Goal: Task Accomplishment & Management: Use online tool/utility

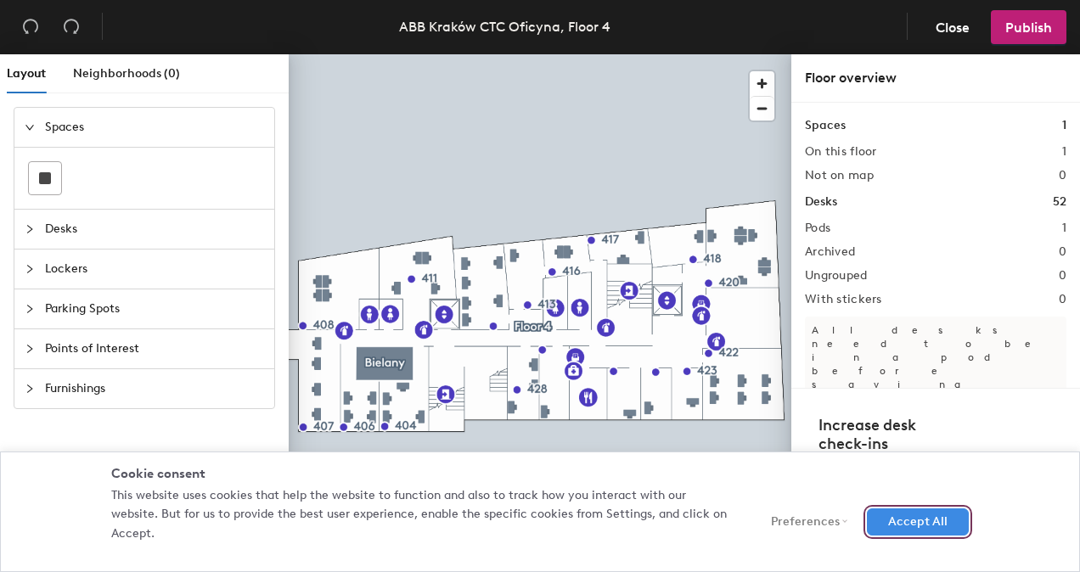
click at [939, 529] on button "Accept All" at bounding box center [917, 521] width 102 height 27
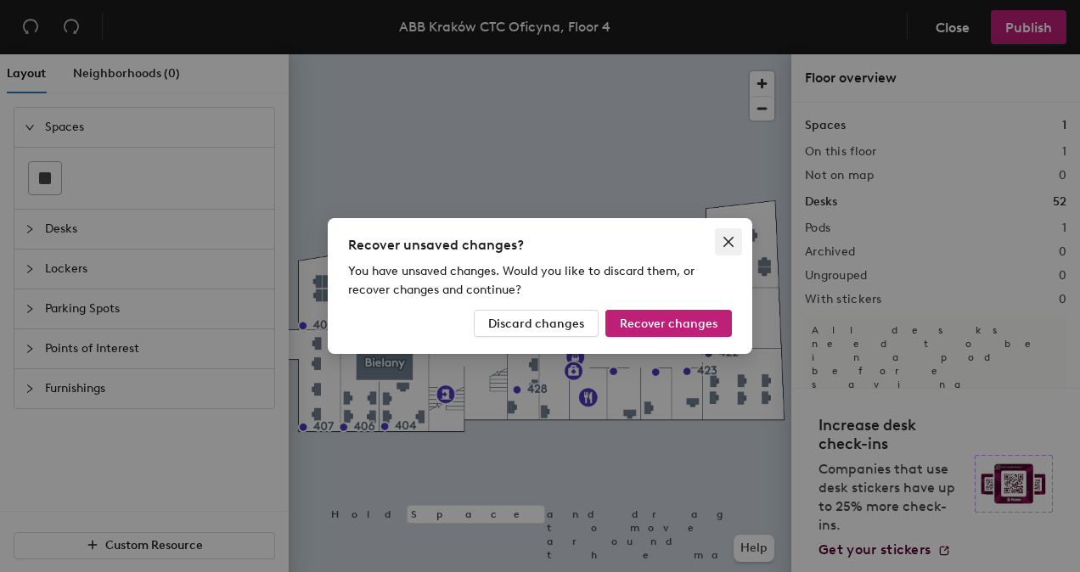
click at [723, 243] on icon "close" at bounding box center [728, 242] width 14 height 14
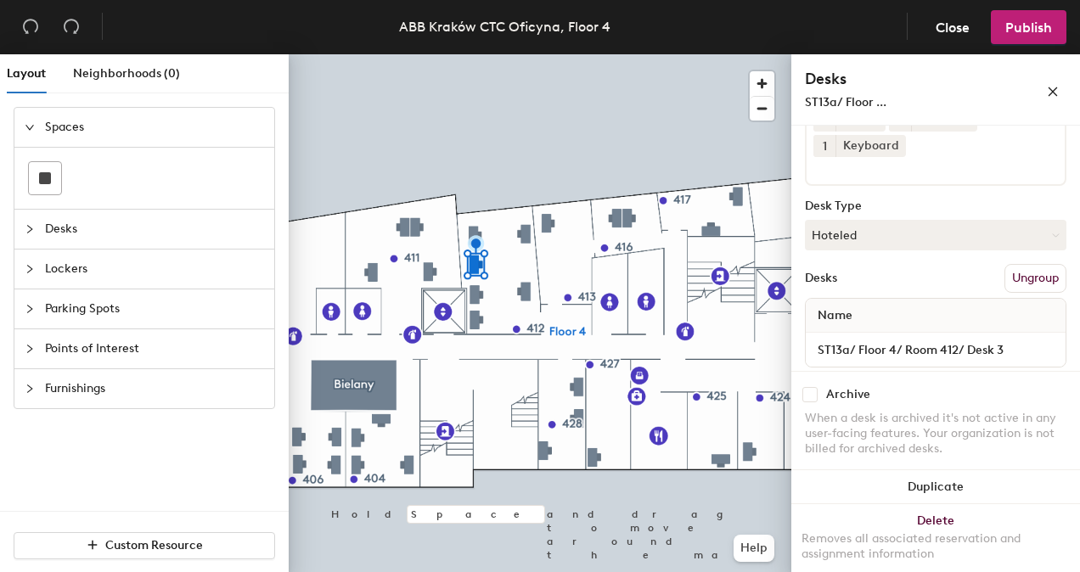
scroll to position [153, 0]
click at [990, 227] on button "Hoteled" at bounding box center [935, 232] width 261 height 31
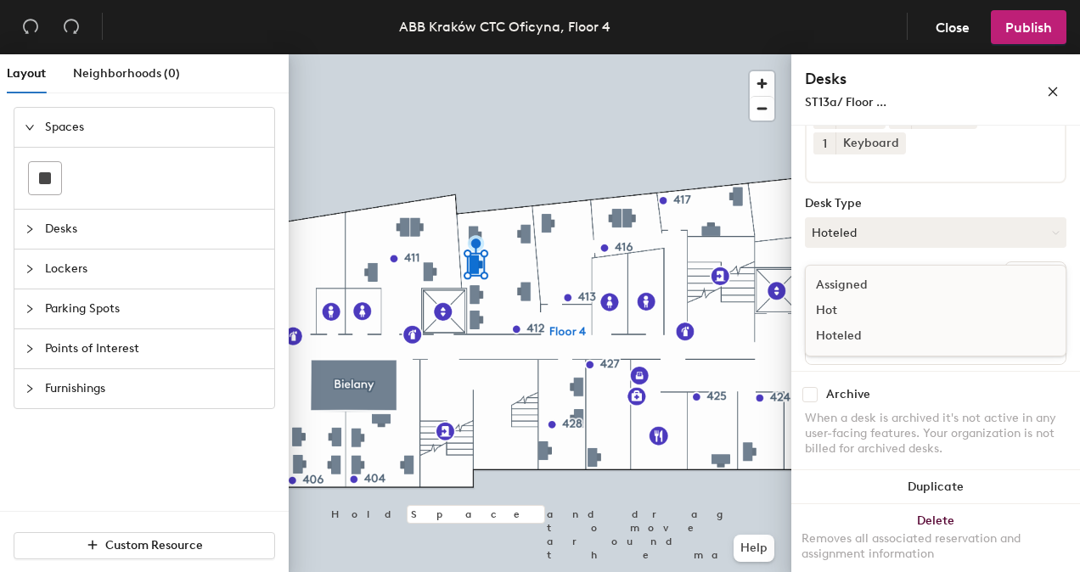
click at [851, 286] on div "Assigned" at bounding box center [890, 284] width 170 height 25
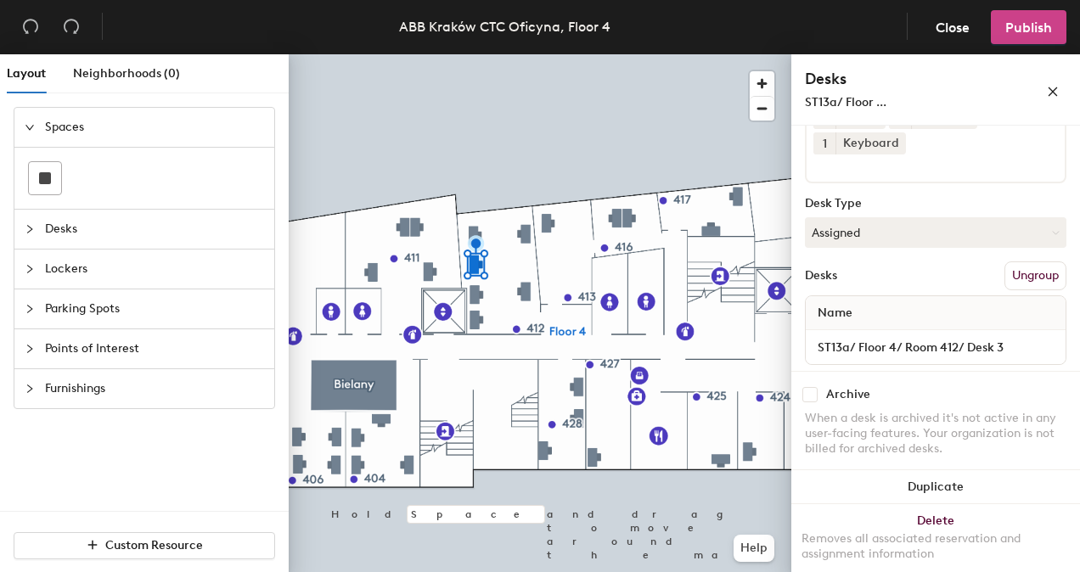
click at [1021, 36] on button "Publish" at bounding box center [1028, 27] width 76 height 34
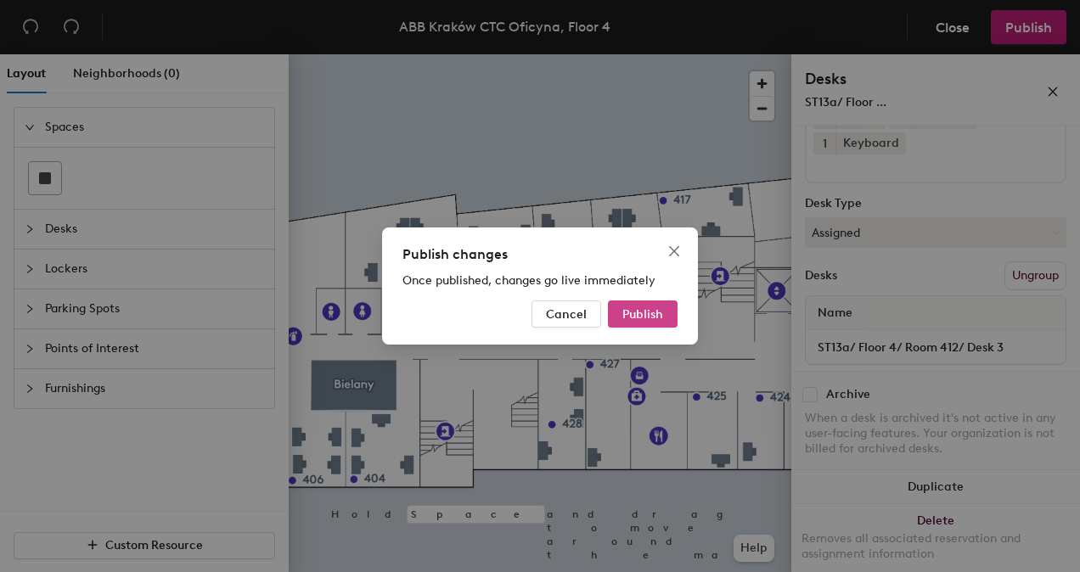
click at [635, 317] on span "Publish" at bounding box center [642, 314] width 41 height 14
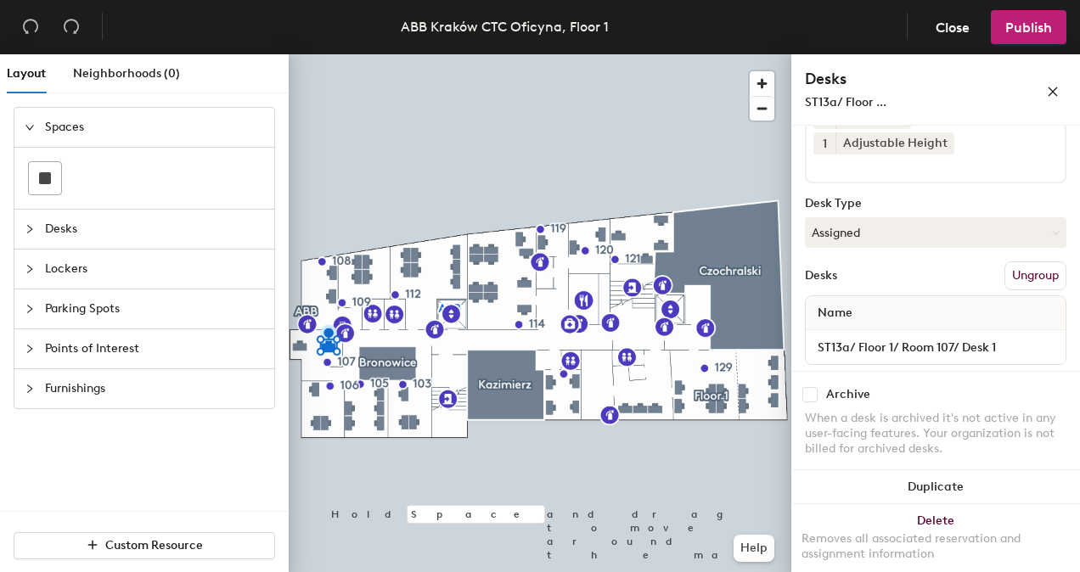
scroll to position [219, 0]
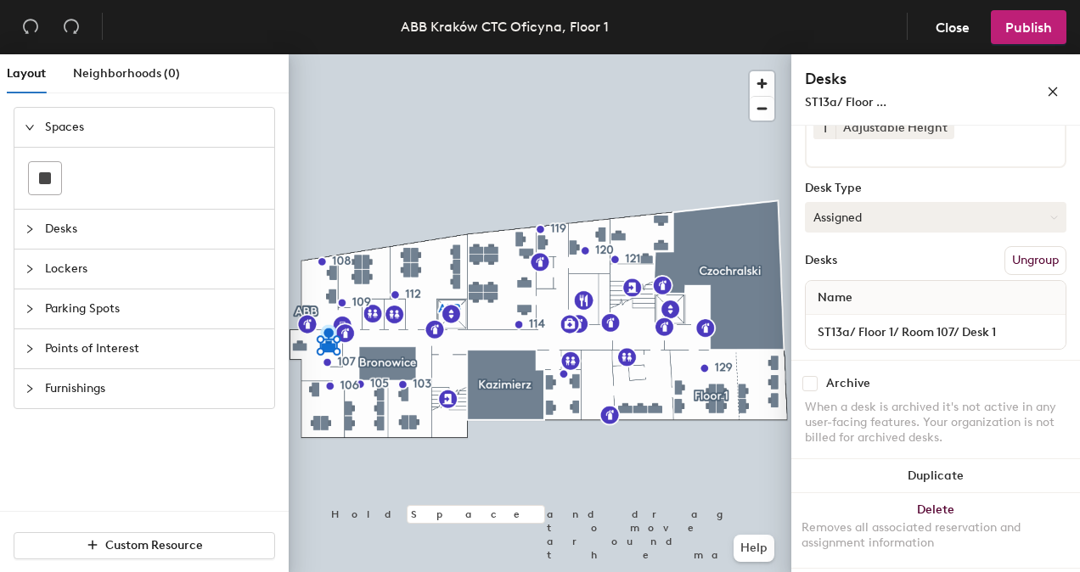
click at [956, 226] on button "Assigned" at bounding box center [935, 217] width 261 height 31
click at [866, 317] on div "Hoteled" at bounding box center [890, 320] width 170 height 25
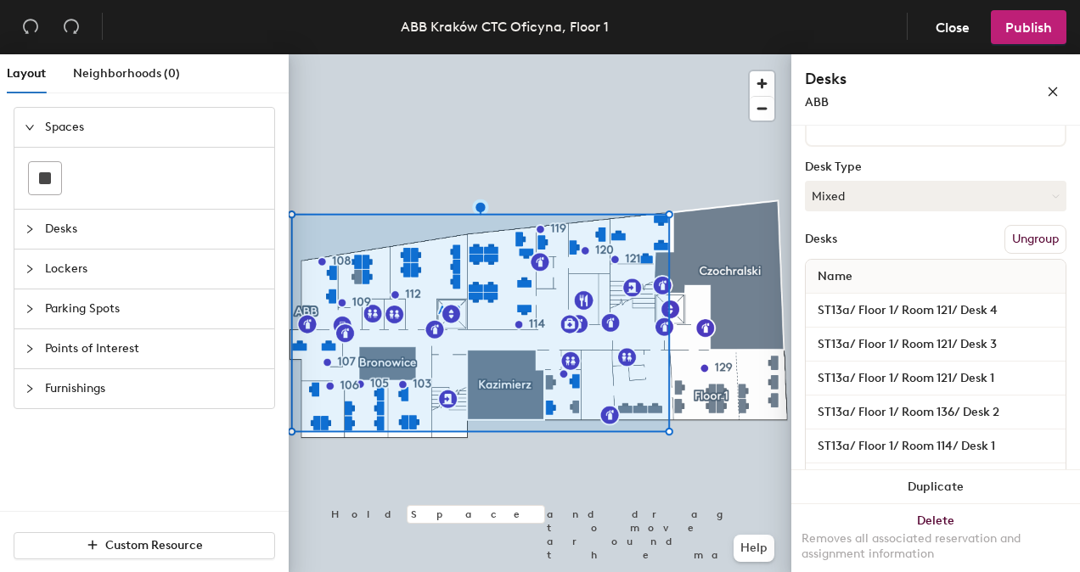
scroll to position [244, 0]
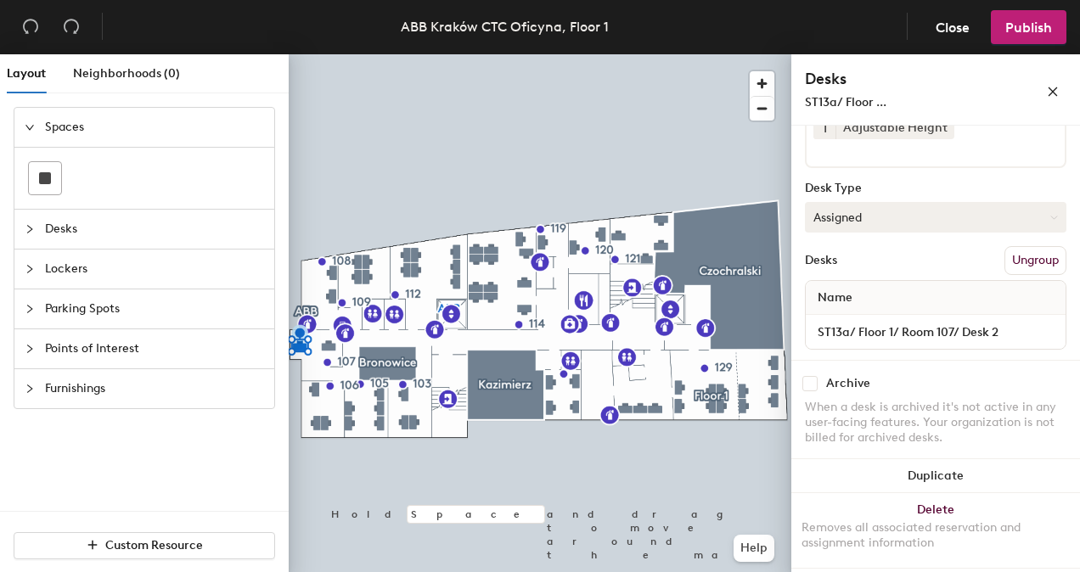
click at [945, 223] on button "Assigned" at bounding box center [935, 217] width 261 height 31
click at [849, 317] on div "Hoteled" at bounding box center [890, 320] width 170 height 25
click at [1033, 25] on span "Publish" at bounding box center [1028, 28] width 47 height 16
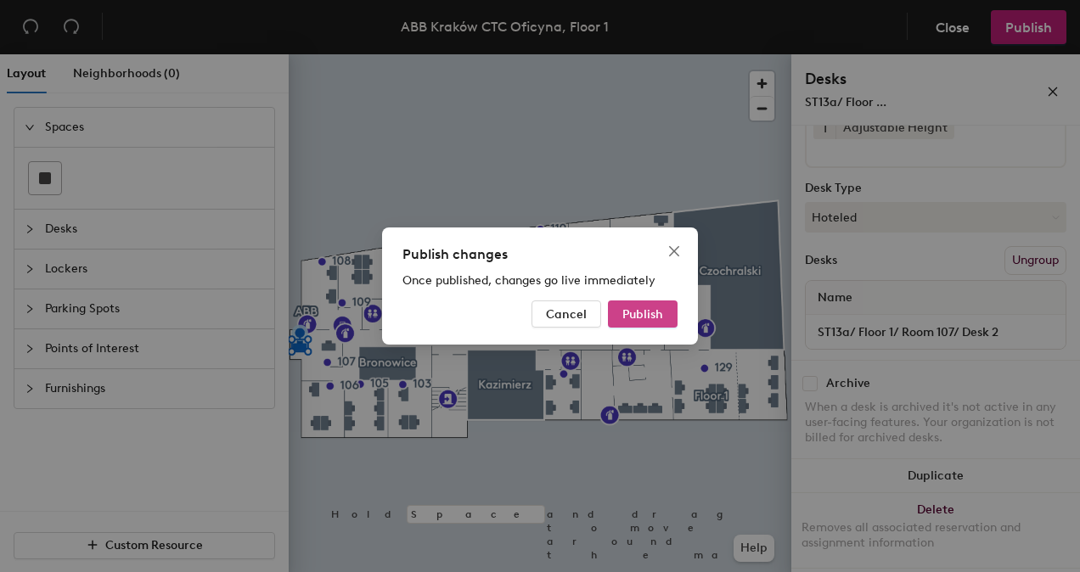
click at [640, 313] on span "Publish" at bounding box center [642, 314] width 41 height 14
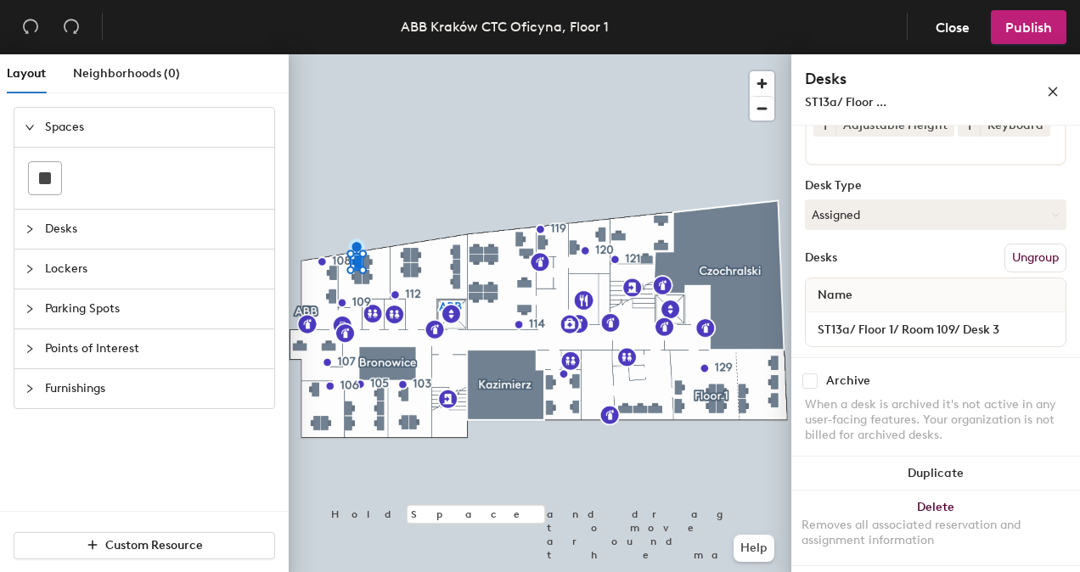
scroll to position [193, 0]
click at [962, 210] on button "Assigned" at bounding box center [935, 214] width 261 height 31
click at [849, 321] on div "Hoteled" at bounding box center [890, 318] width 170 height 25
click at [1019, 26] on span "Publish" at bounding box center [1028, 28] width 47 height 16
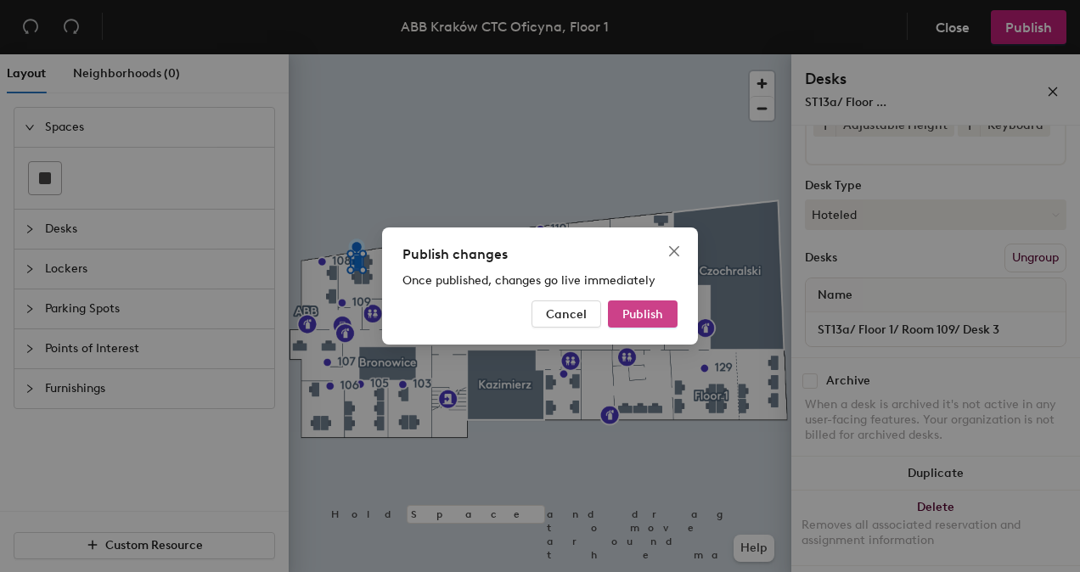
click at [632, 312] on span "Publish" at bounding box center [642, 314] width 41 height 14
